Goal: Transaction & Acquisition: Purchase product/service

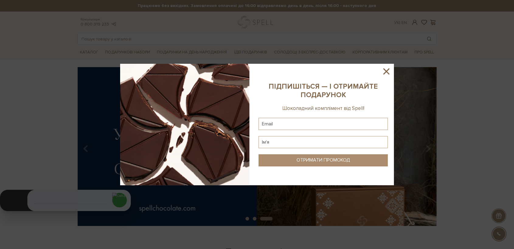
click at [389, 70] on icon at bounding box center [386, 71] width 10 height 10
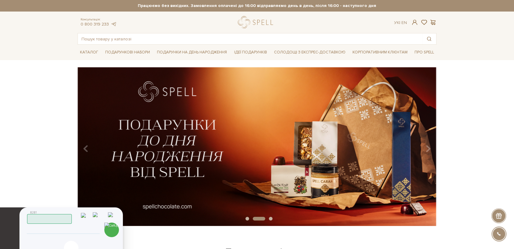
drag, startPoint x: 18, startPoint y: 206, endPoint x: 6, endPoint y: 232, distance: 28.7
click at [7, 232] on icon at bounding box center [5, 232] width 15 height 18
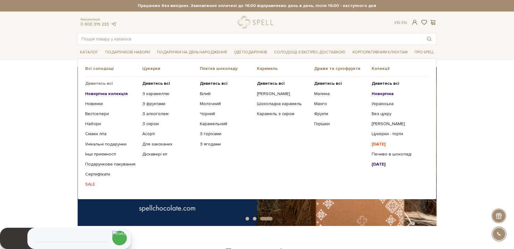
click at [95, 82] on b "Дивитись всі" at bounding box center [99, 83] width 28 height 5
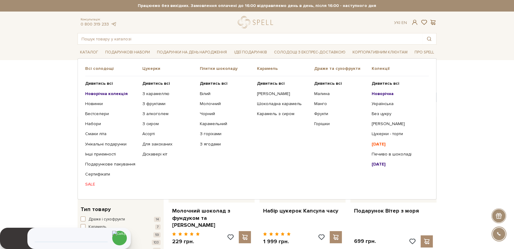
click at [105, 93] on b "Новорічна колекція" at bounding box center [106, 93] width 43 height 5
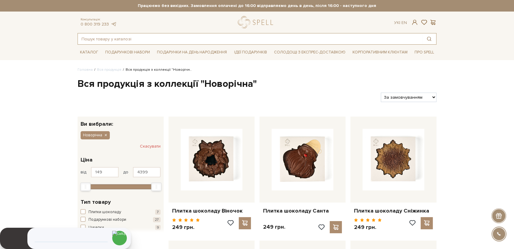
click at [140, 36] on input "text" at bounding box center [250, 38] width 344 height 11
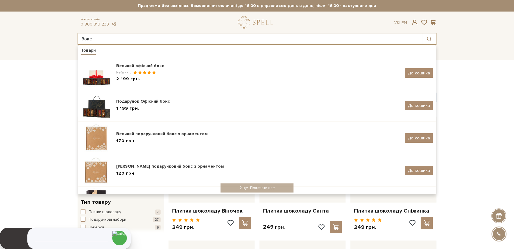
type input "бокс"
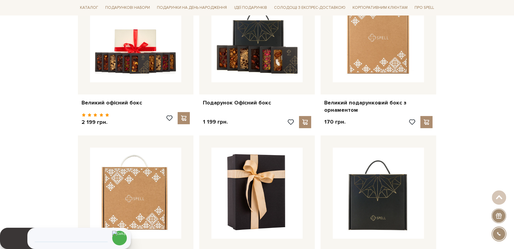
scroll to position [169, 0]
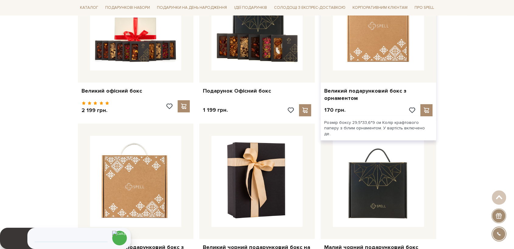
click at [357, 44] on img at bounding box center [378, 24] width 91 height 91
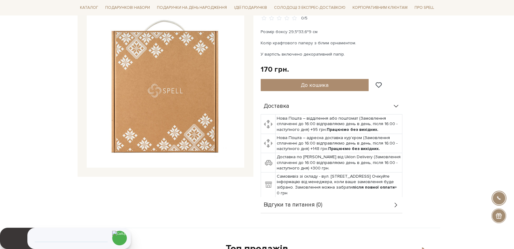
scroll to position [34, 0]
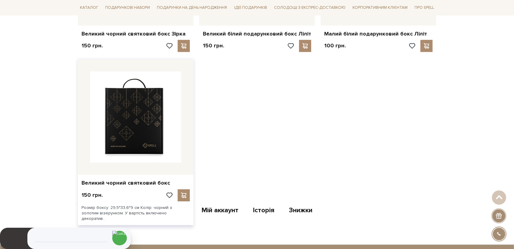
scroll to position [541, 0]
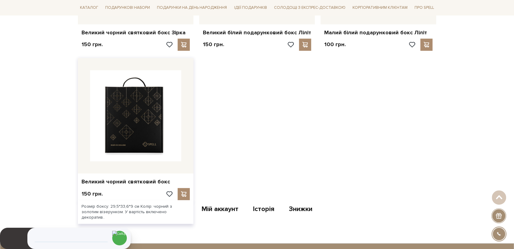
click at [139, 121] on img at bounding box center [135, 115] width 91 height 91
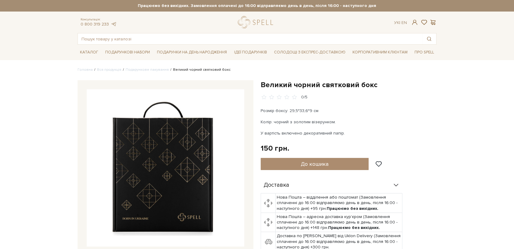
click at [173, 149] on img at bounding box center [166, 168] width 158 height 158
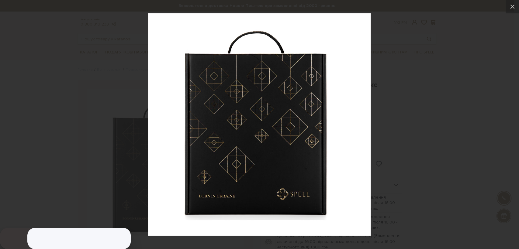
drag, startPoint x: 501, startPoint y: 140, endPoint x: 472, endPoint y: 129, distance: 30.9
click at [499, 139] on div at bounding box center [259, 124] width 519 height 249
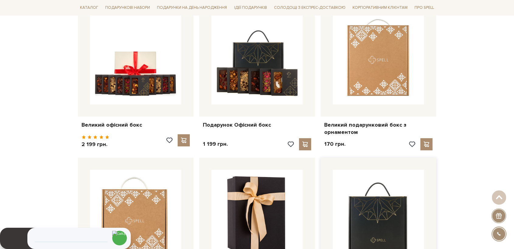
scroll to position [203, 0]
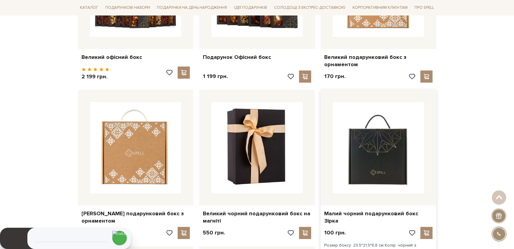
click at [377, 159] on img at bounding box center [378, 147] width 91 height 91
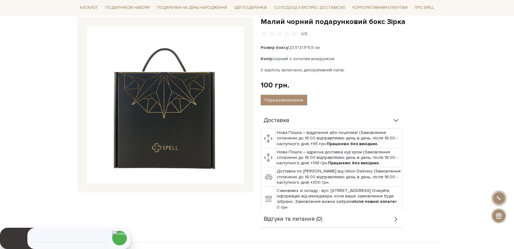
scroll to position [68, 0]
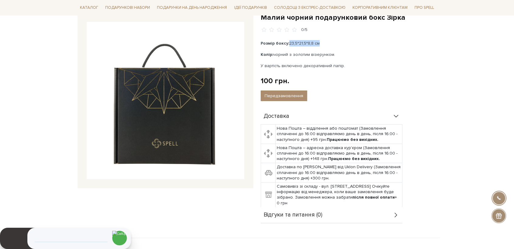
drag, startPoint x: 319, startPoint y: 42, endPoint x: 290, endPoint y: 45, distance: 29.9
click at [290, 45] on p "Розмір боксу: 23,5*21,5*8,8 см" at bounding box center [332, 43] width 143 height 6
copy p "23,5*21,5*8,8 см"
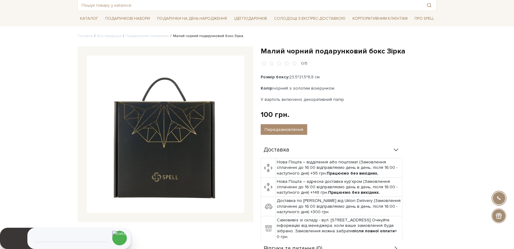
click at [369, 114] on div "100 грн. Оплата частинами:" at bounding box center [349, 114] width 176 height 9
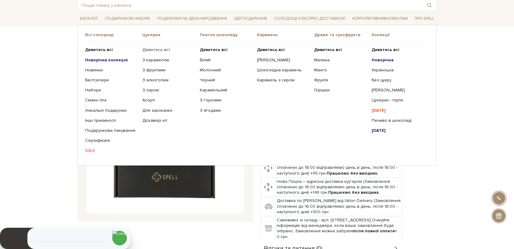
click at [153, 49] on b "Дивитись всі" at bounding box center [156, 49] width 28 height 5
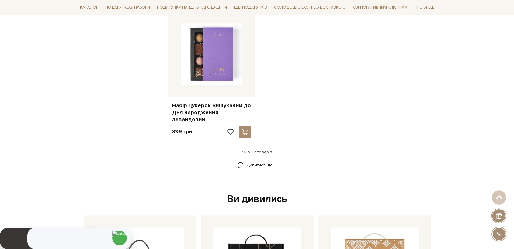
scroll to position [777, 0]
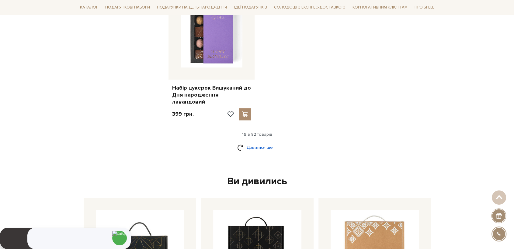
click at [250, 142] on link "Дивитися ще" at bounding box center [257, 147] width 40 height 11
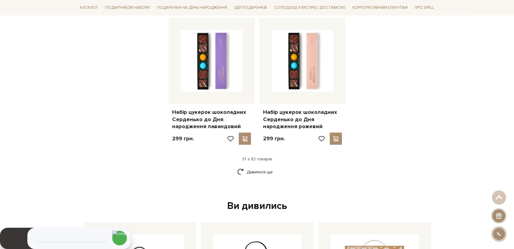
scroll to position [1419, 0]
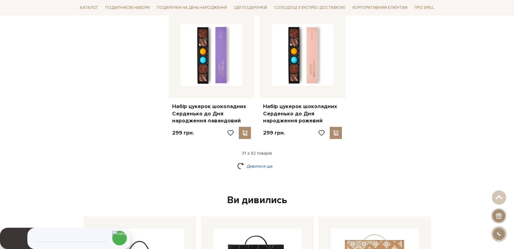
click at [249, 161] on link "Дивитися ще" at bounding box center [257, 166] width 40 height 11
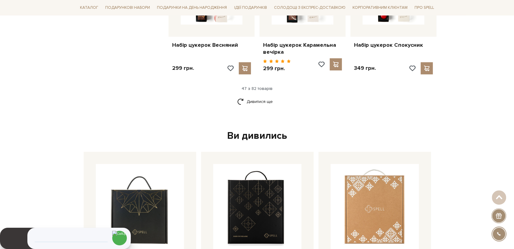
scroll to position [2095, 0]
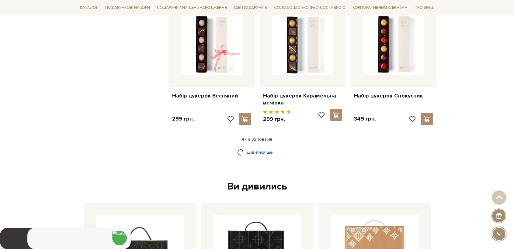
click at [266, 147] on link "Дивитися ще" at bounding box center [257, 152] width 40 height 11
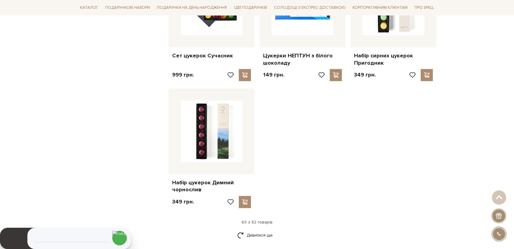
scroll to position [2805, 0]
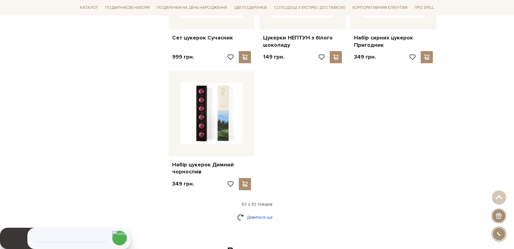
click at [255, 212] on link "Дивитися ще" at bounding box center [257, 217] width 40 height 11
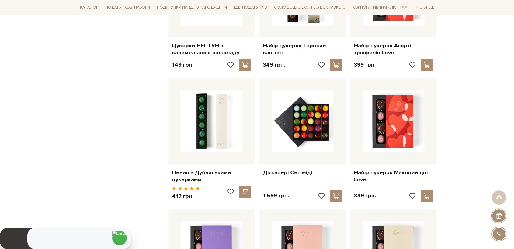
scroll to position [3076, 0]
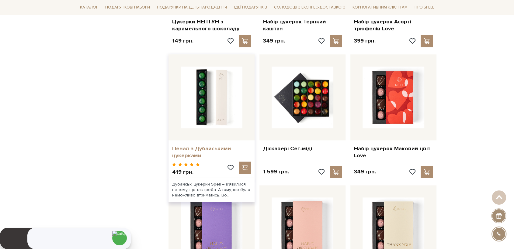
click at [189, 145] on link "Пенал з Дубайськими цукерками" at bounding box center [211, 152] width 79 height 14
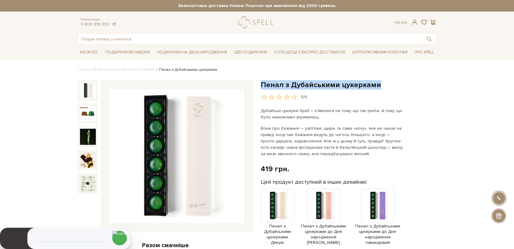
drag, startPoint x: 377, startPoint y: 86, endPoint x: 258, endPoint y: 85, distance: 118.9
click at [258, 85] on div "Пенал з Дубайськими цукерками 5/5 Дубайські цукерки Spell – з’явилися не тому, …" at bounding box center [348, 250] width 183 height 341
copy h1 "Пенал з Дубайськими цукерками"
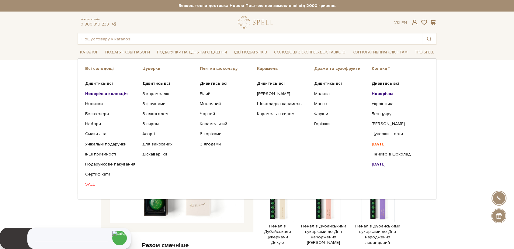
drag, startPoint x: 419, startPoint y: 162, endPoint x: 416, endPoint y: 164, distance: 3.5
click at [419, 162] on link "[DATE]" at bounding box center [398, 164] width 53 height 5
